Goal: Check status

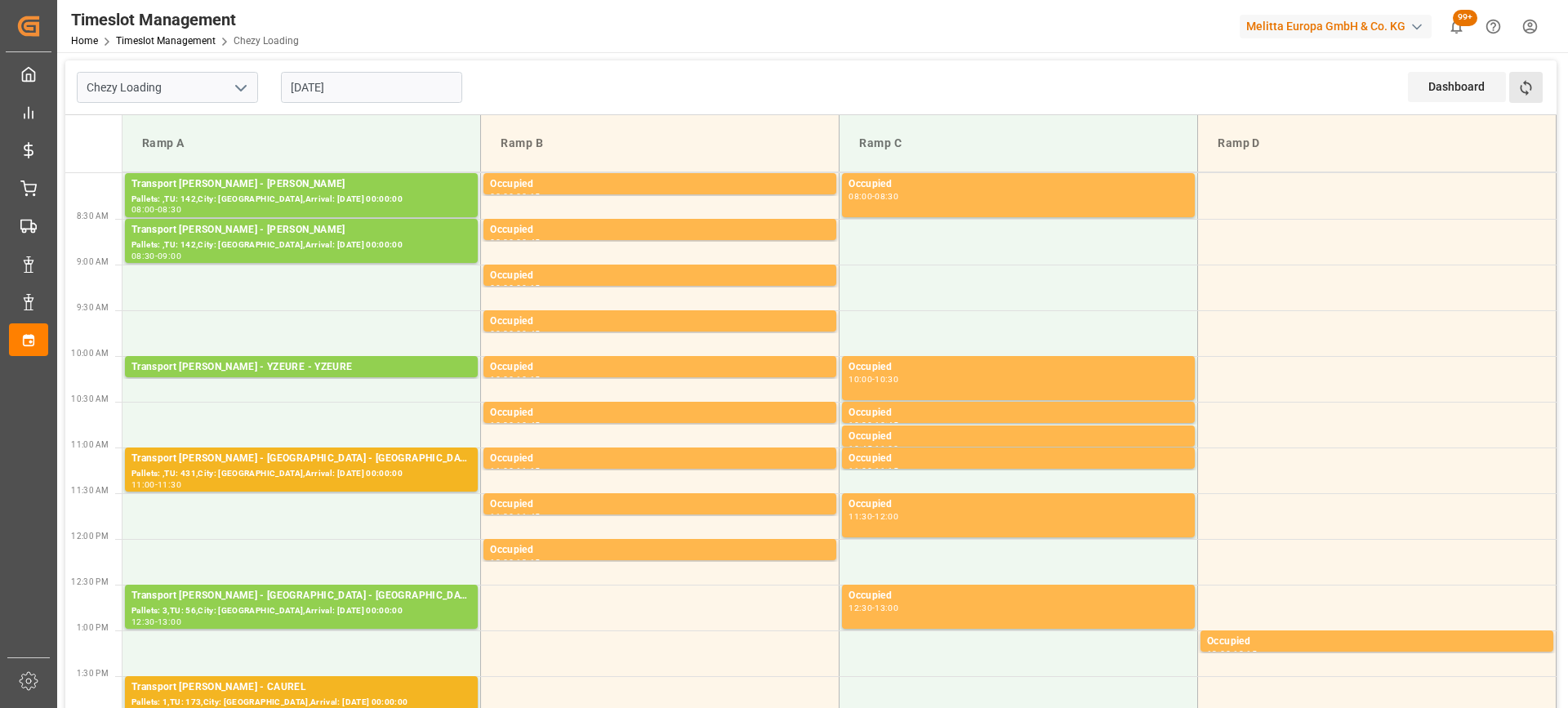
drag, startPoint x: 1536, startPoint y: 81, endPoint x: 1365, endPoint y: 134, distance: 179.0
click at [1535, 82] on button "Refresh Time Slots" at bounding box center [1527, 87] width 34 height 31
